Goal: Task Accomplishment & Management: Manage account settings

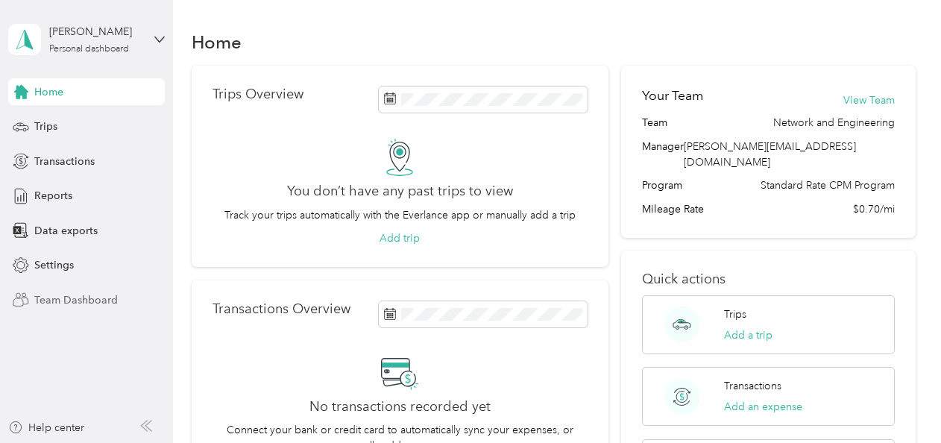
click at [86, 302] on span "Team Dashboard" at bounding box center [75, 300] width 83 height 16
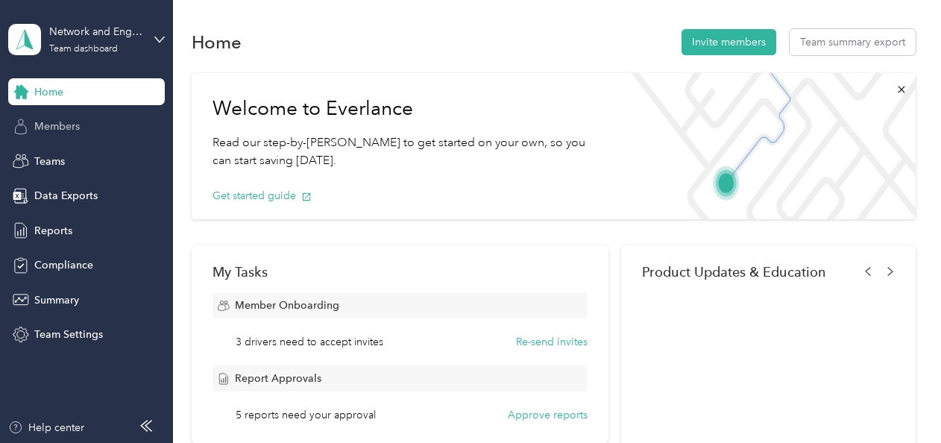
click at [70, 125] on span "Members" at bounding box center [56, 127] width 45 height 16
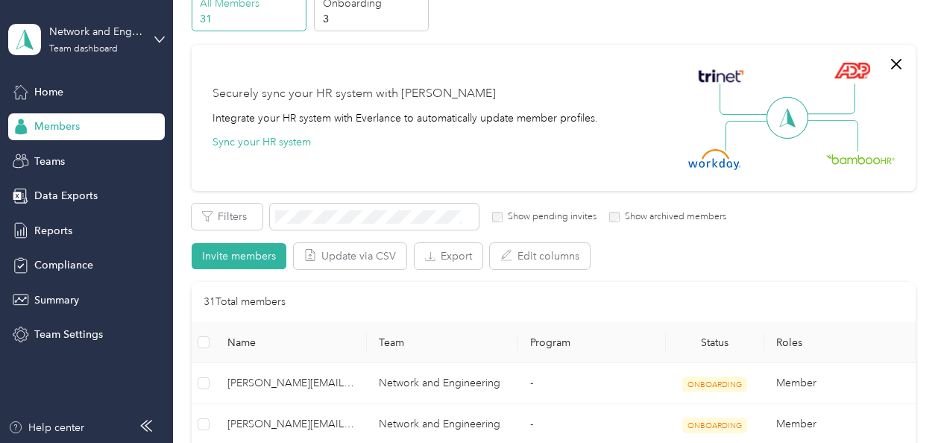
scroll to position [149, 0]
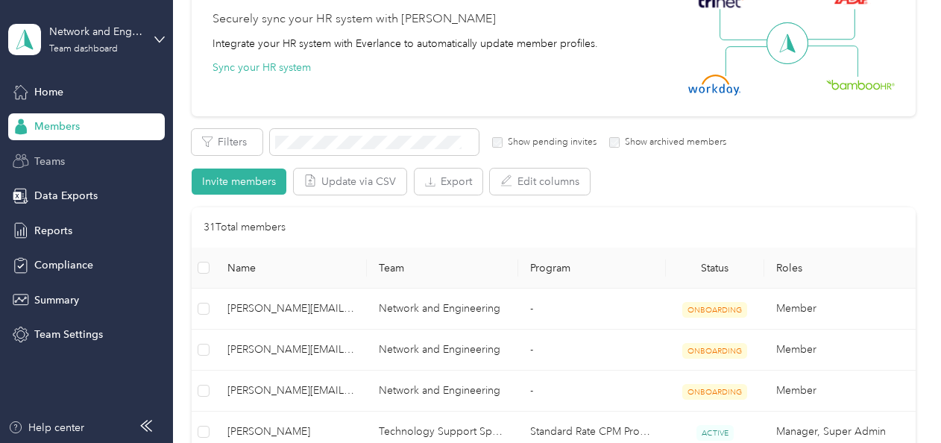
click at [45, 165] on span "Teams" at bounding box center [49, 162] width 31 height 16
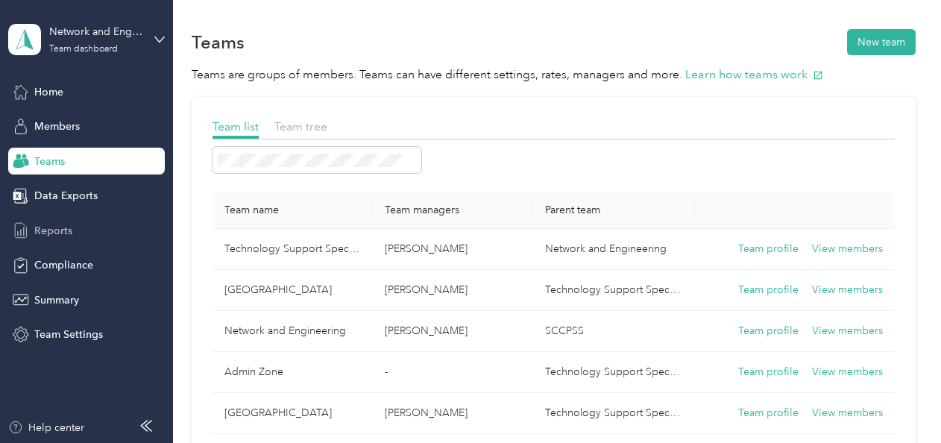
click at [49, 239] on div "Reports" at bounding box center [86, 230] width 157 height 27
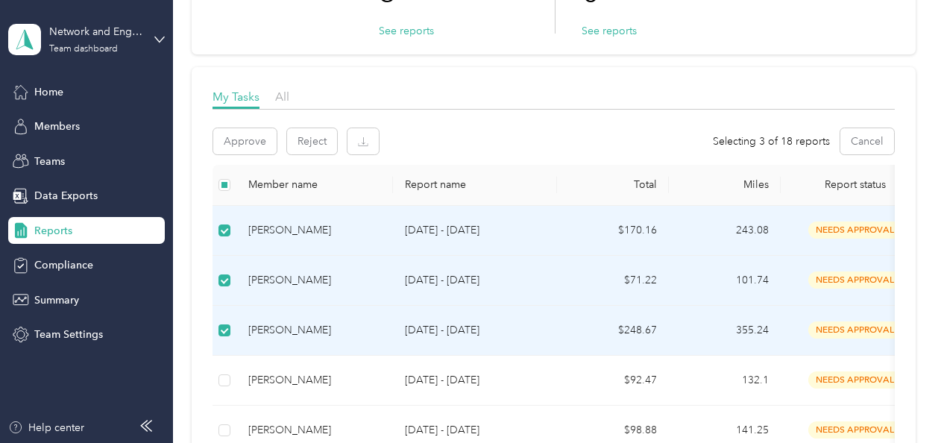
scroll to position [298, 0]
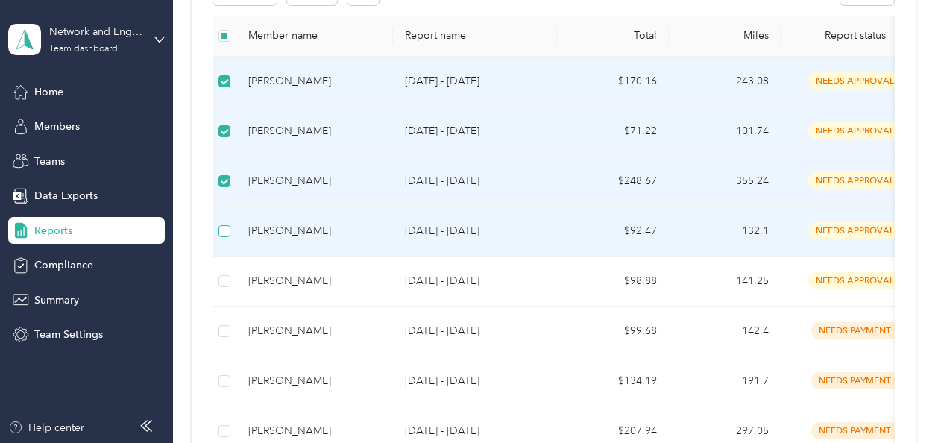
click at [228, 223] on label at bounding box center [224, 231] width 12 height 16
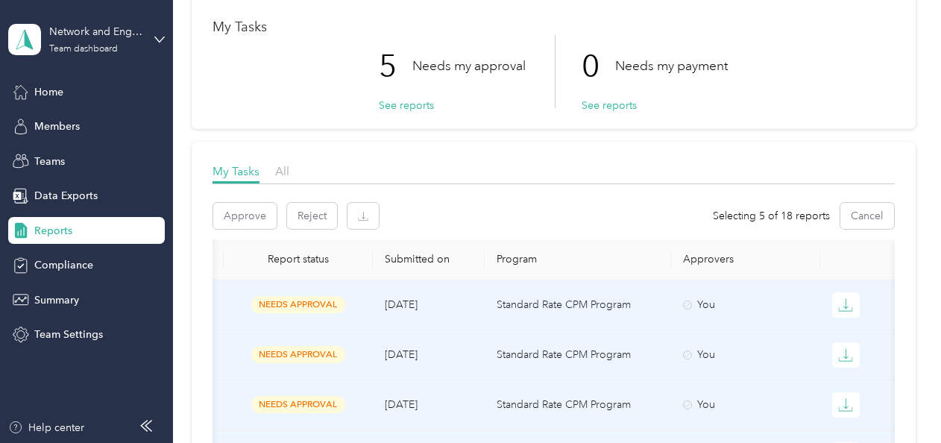
scroll to position [149, 0]
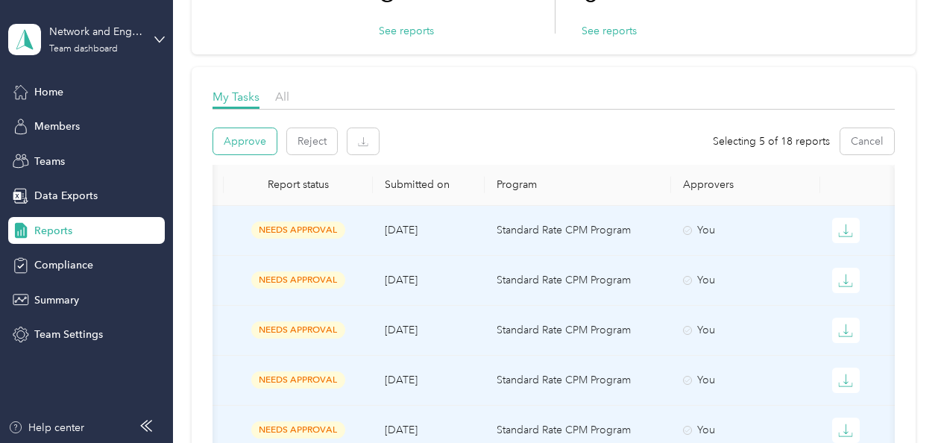
click at [242, 143] on button "Approve" at bounding box center [244, 141] width 63 height 26
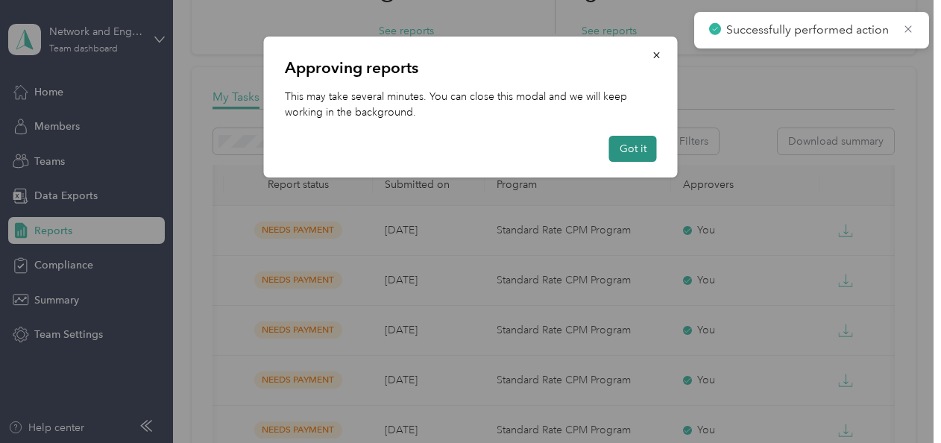
click at [637, 154] on button "Got it" at bounding box center [633, 149] width 48 height 26
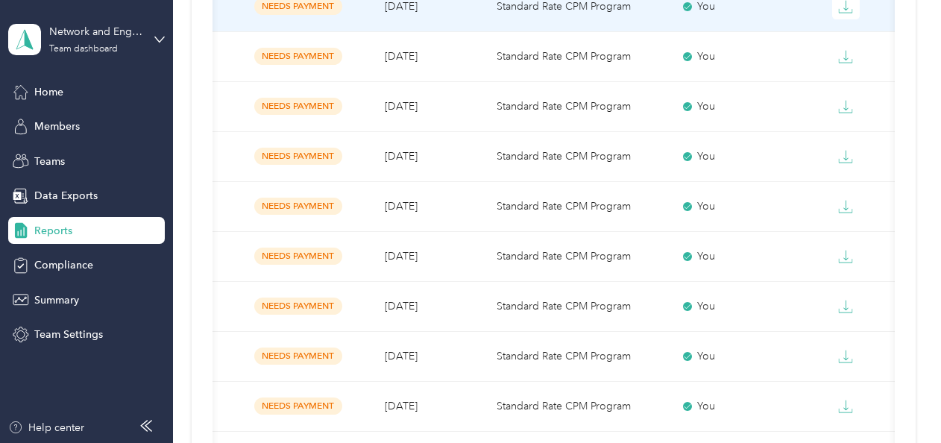
scroll to position [522, 0]
